Goal: Transaction & Acquisition: Book appointment/travel/reservation

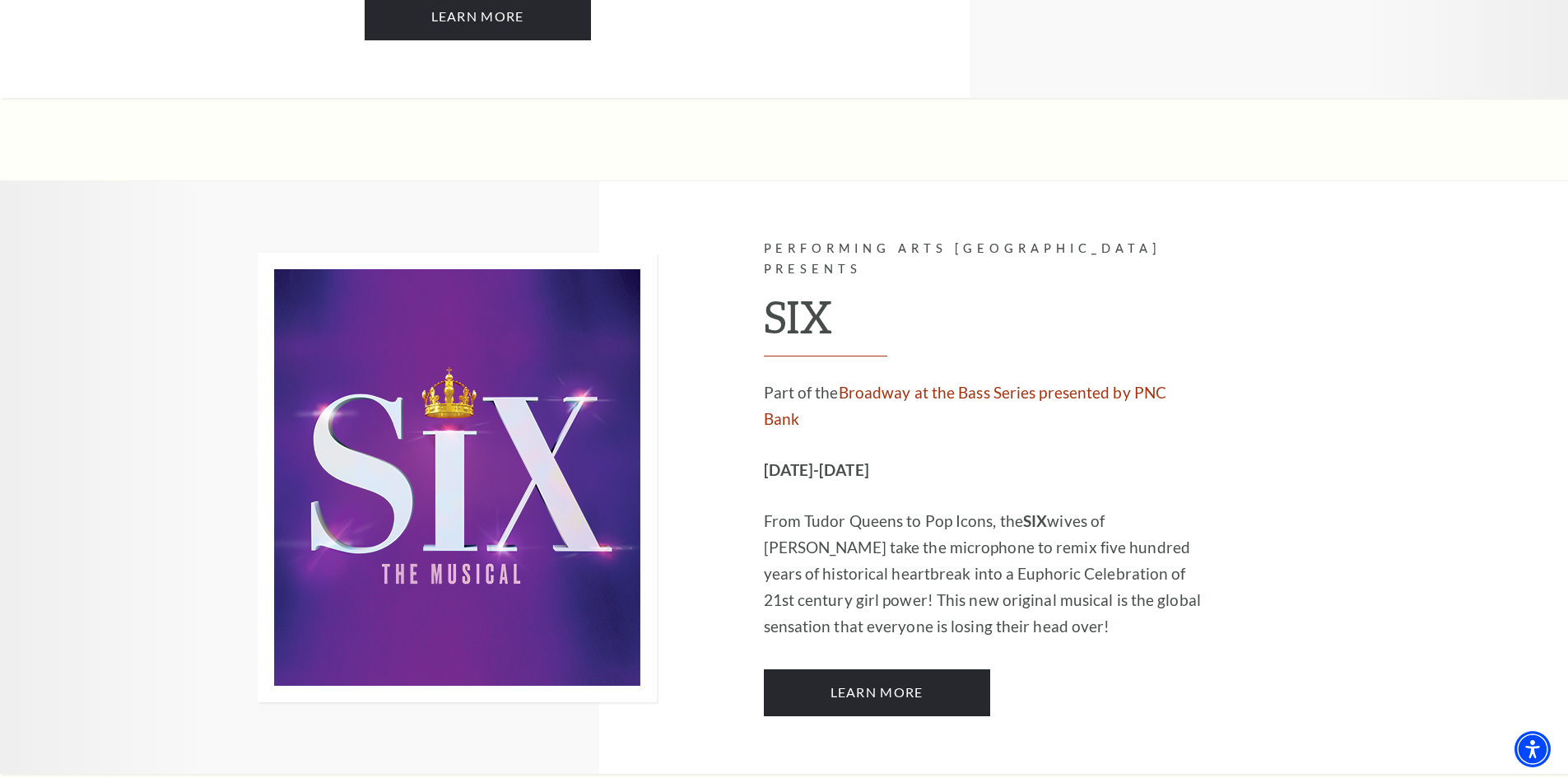
scroll to position [5101, 0]
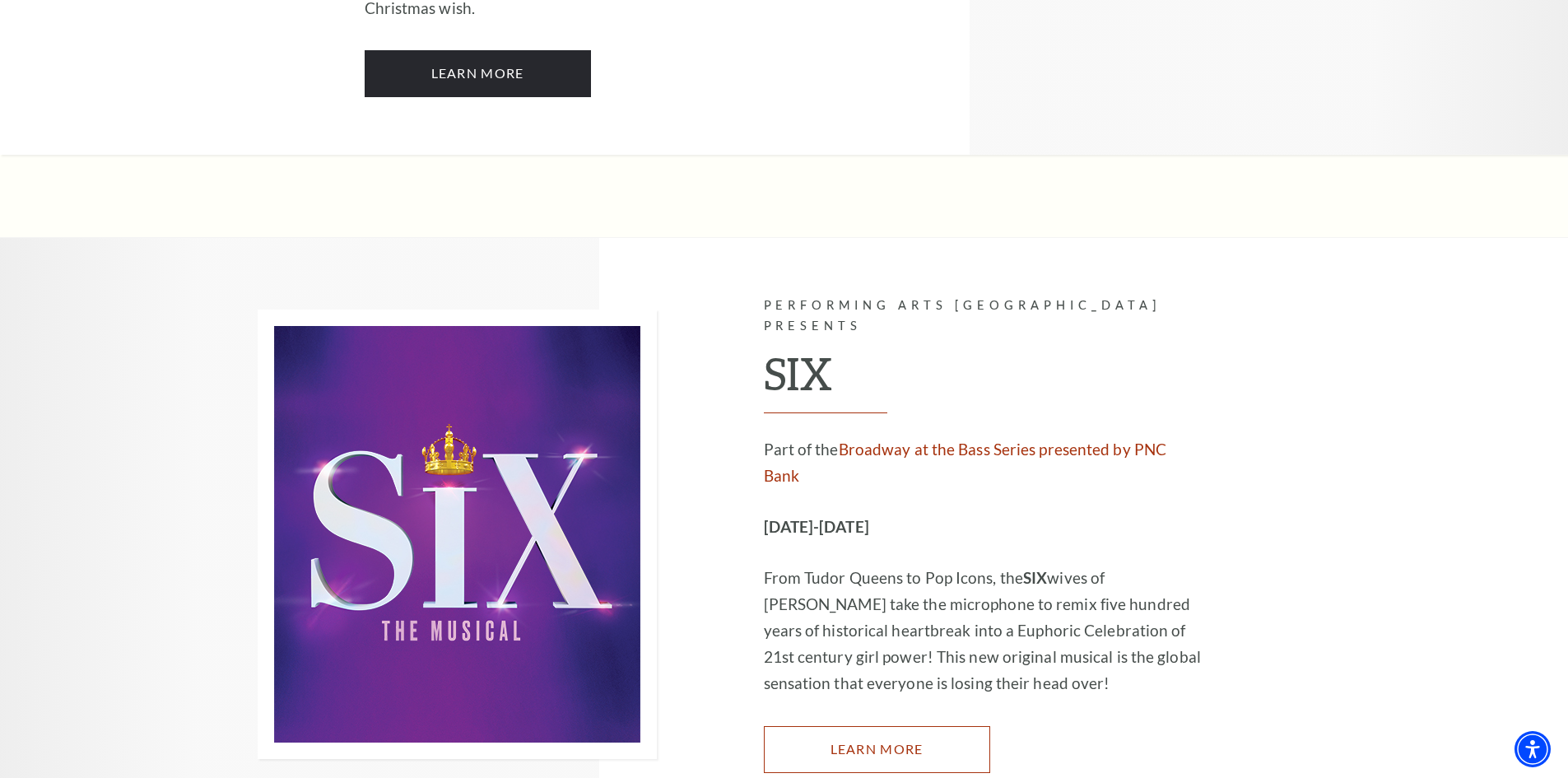
click at [855, 725] on link "Learn More" at bounding box center [876, 748] width 226 height 46
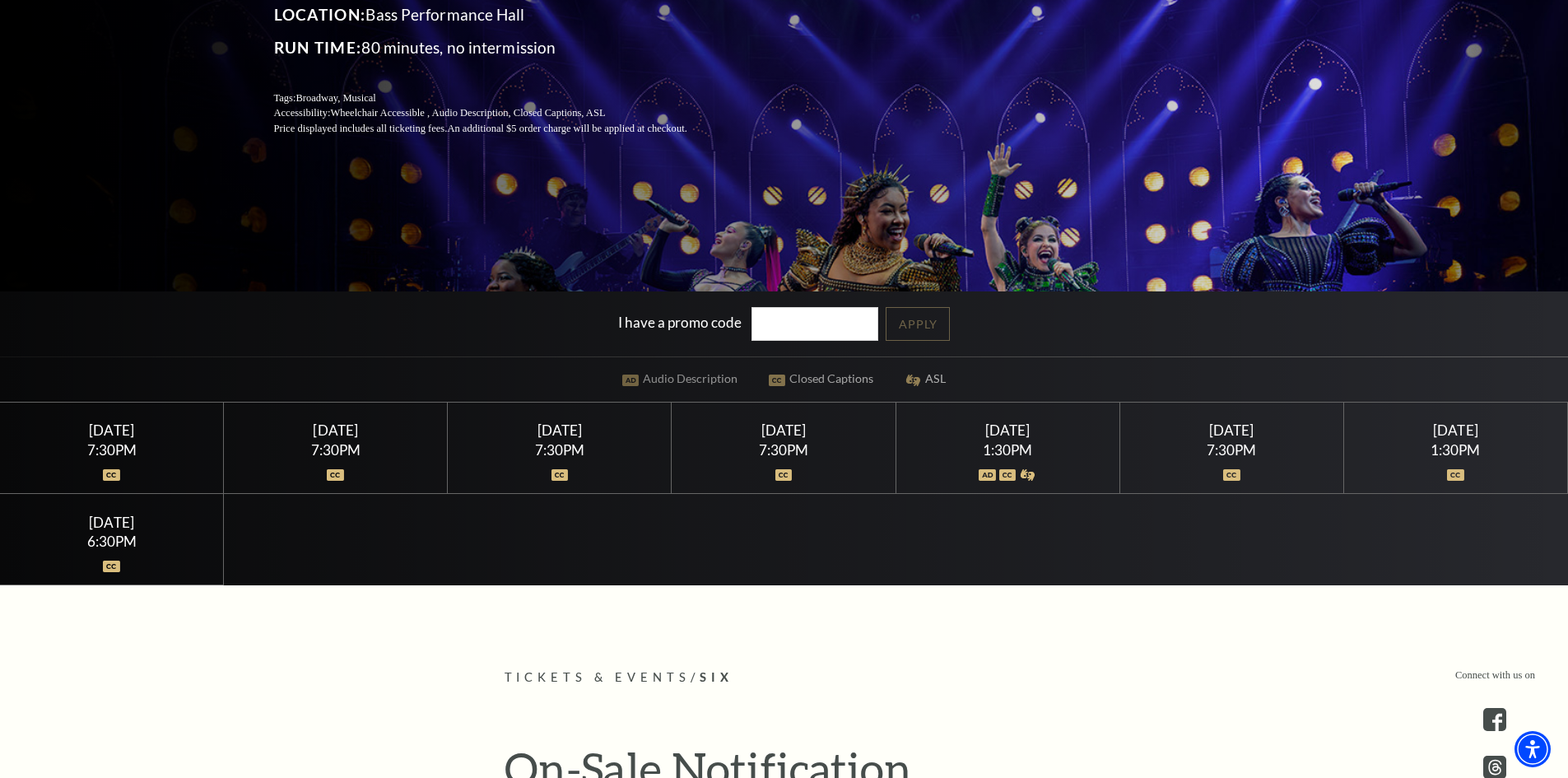
scroll to position [329, 0]
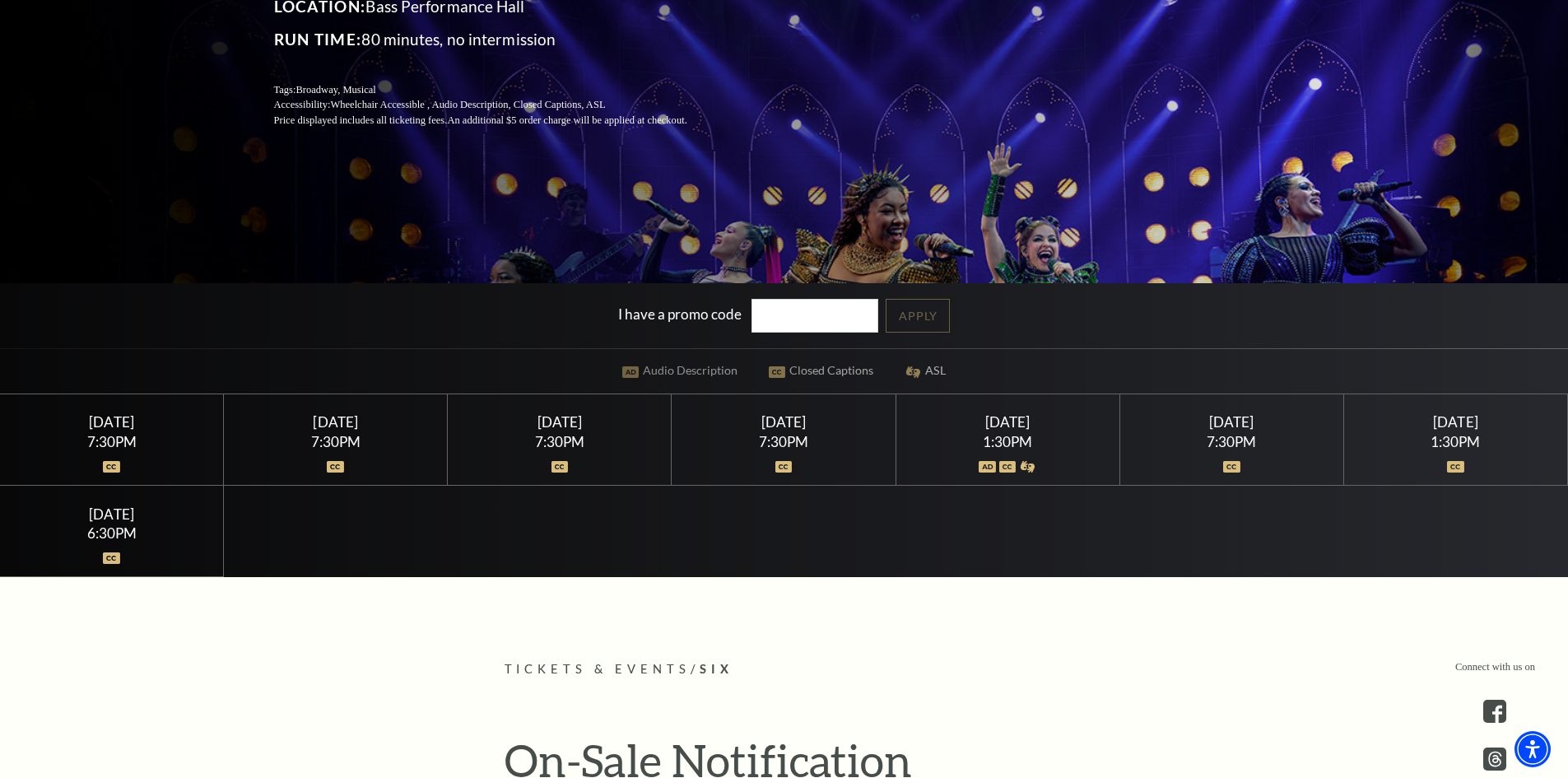
click at [1238, 469] on img at bounding box center [1231, 467] width 17 height 12
click at [1232, 467] on img at bounding box center [1231, 467] width 17 height 12
click at [1216, 424] on div "[DATE]" at bounding box center [1231, 421] width 184 height 17
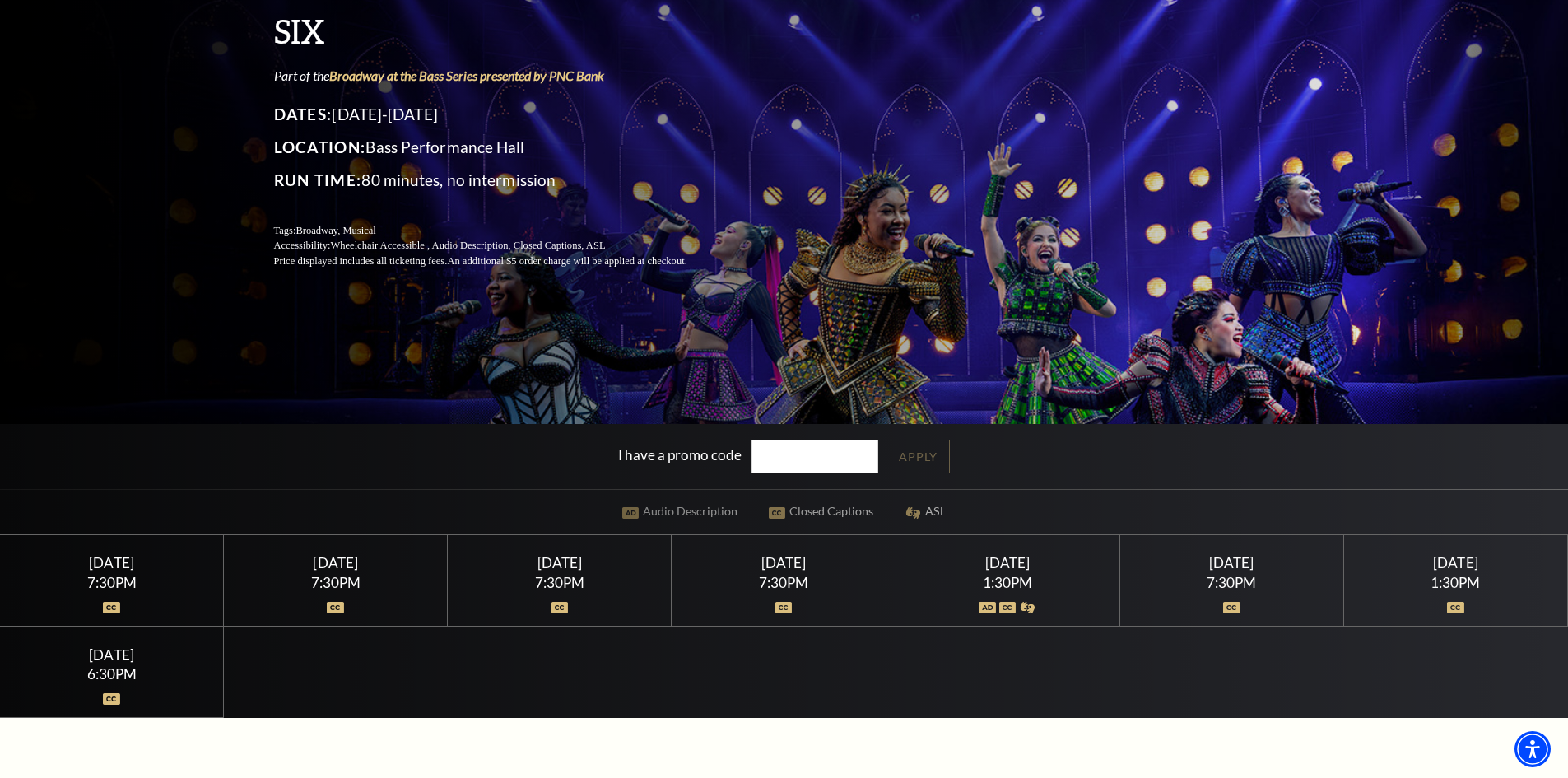
scroll to position [0, 0]
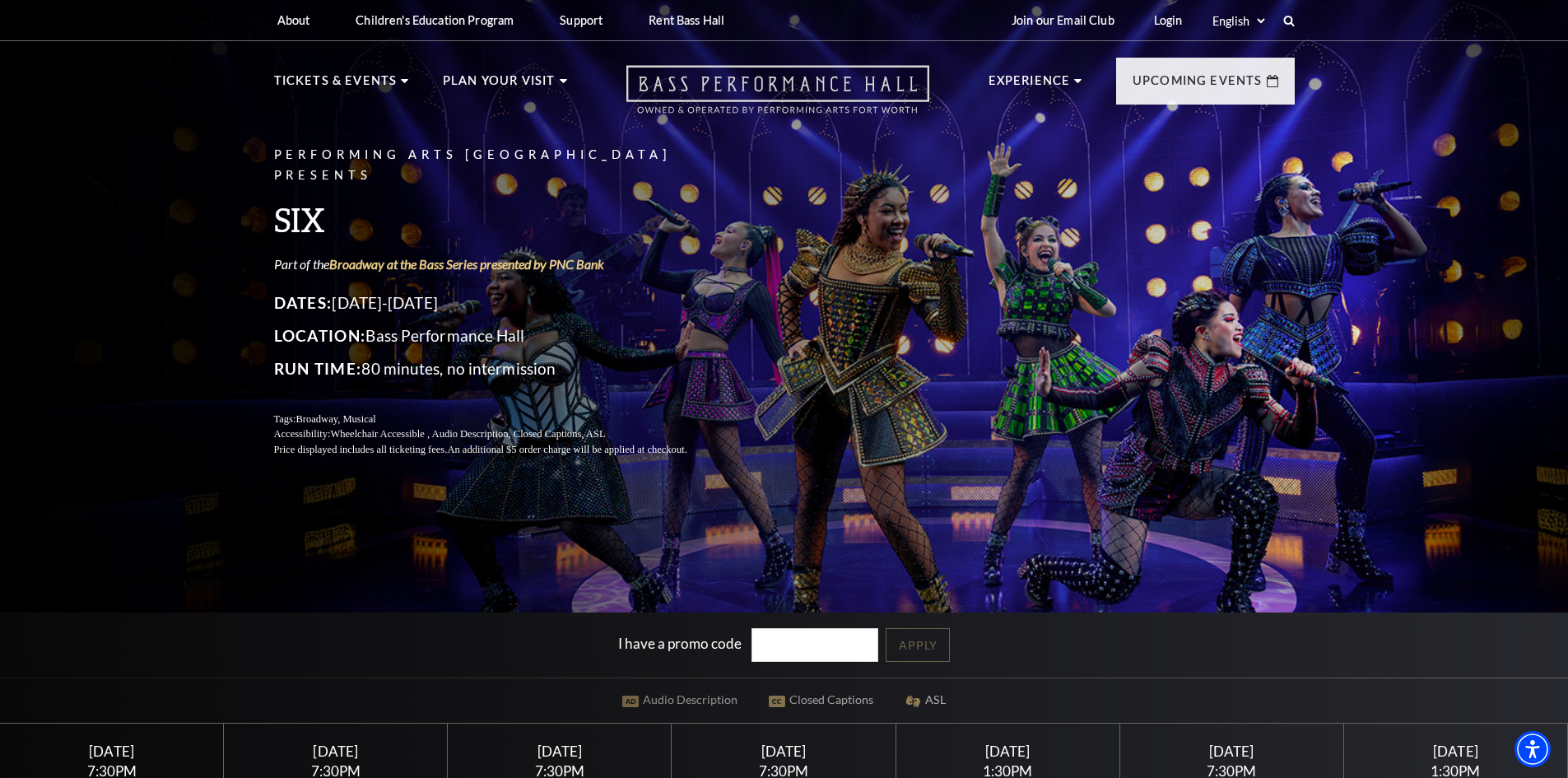
click at [817, 84] on use "Open this option" at bounding box center [778, 89] width 303 height 48
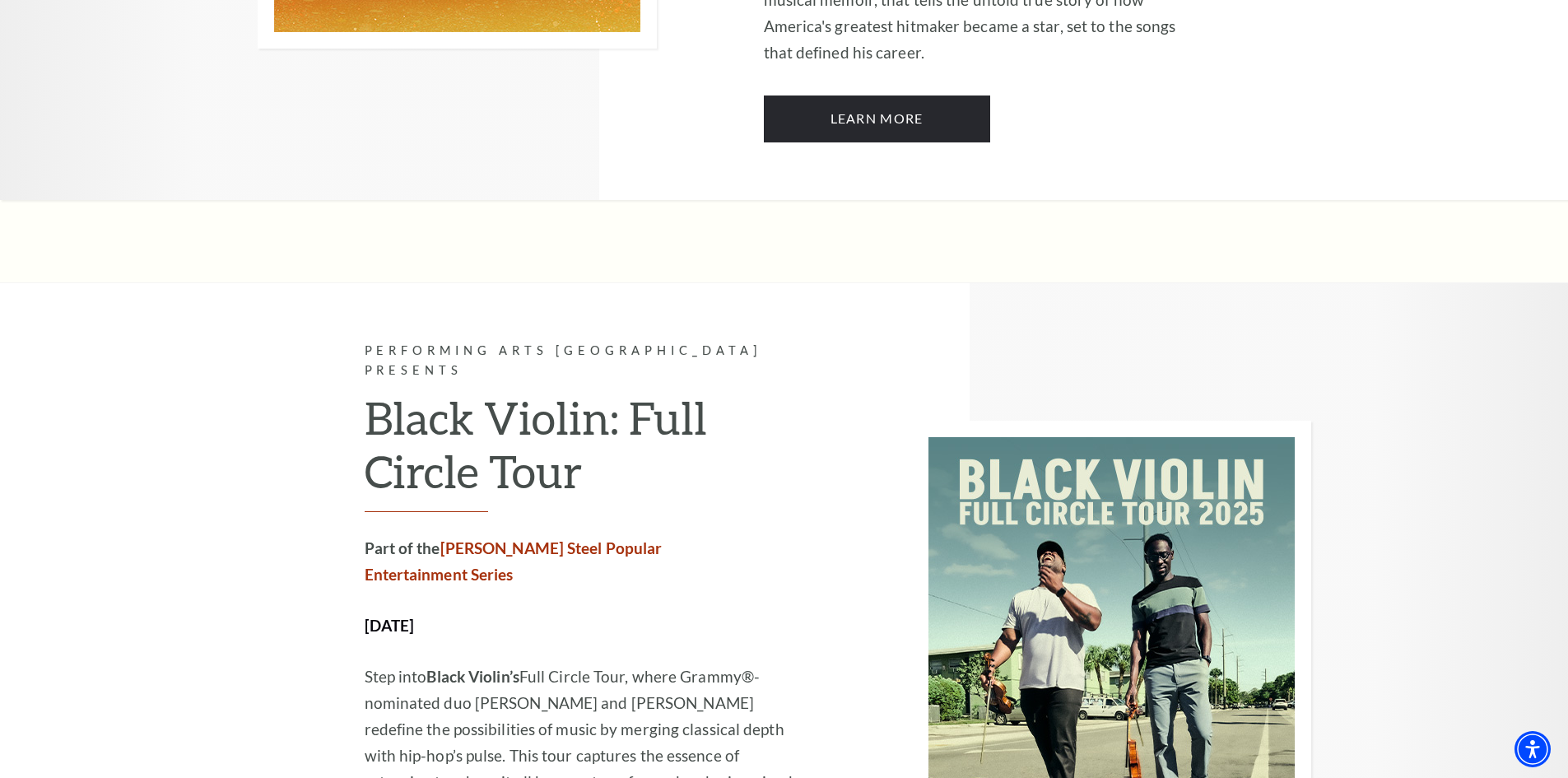
scroll to position [2716, 0]
